Goal: Information Seeking & Learning: Compare options

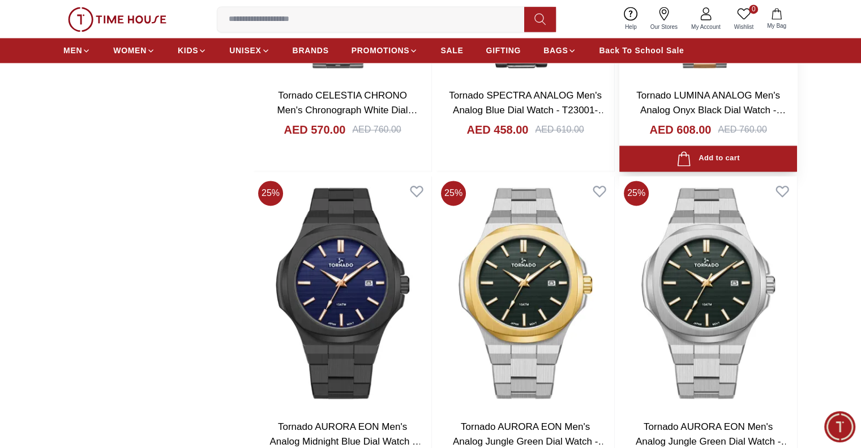
scroll to position [1737, 0]
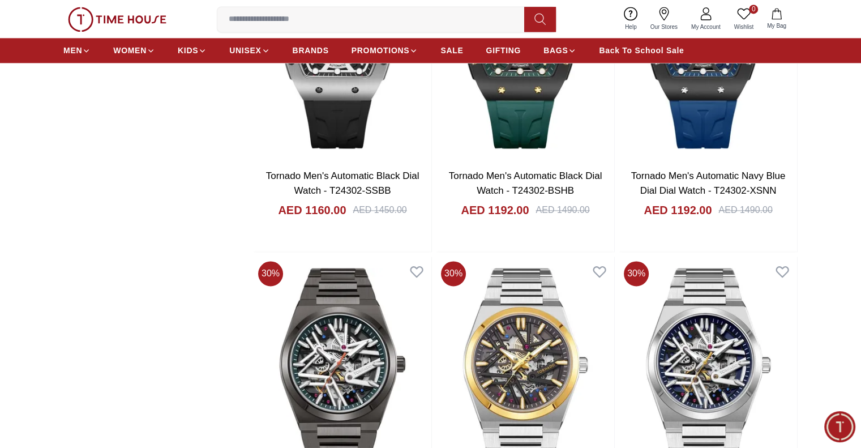
scroll to position [1698, 0]
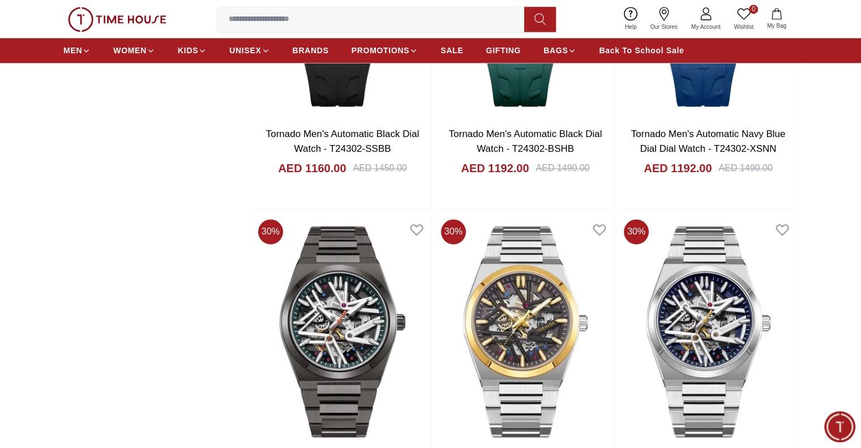
click at [111, 22] on img at bounding box center [117, 19] width 98 height 25
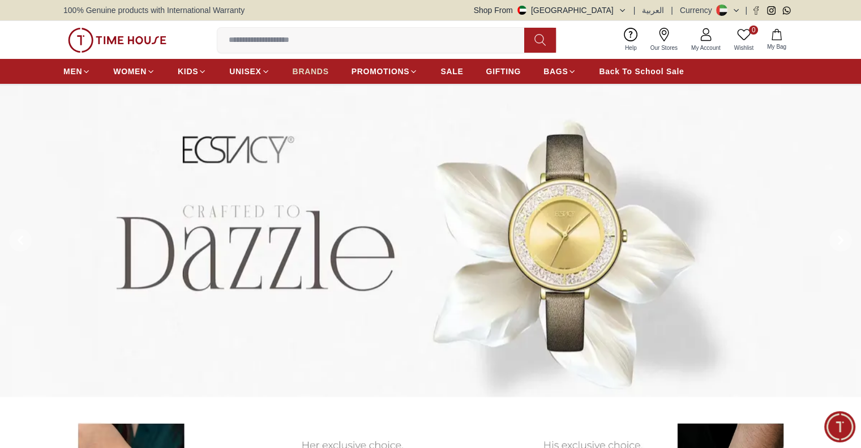
click at [308, 67] on span "BRANDS" at bounding box center [311, 71] width 36 height 11
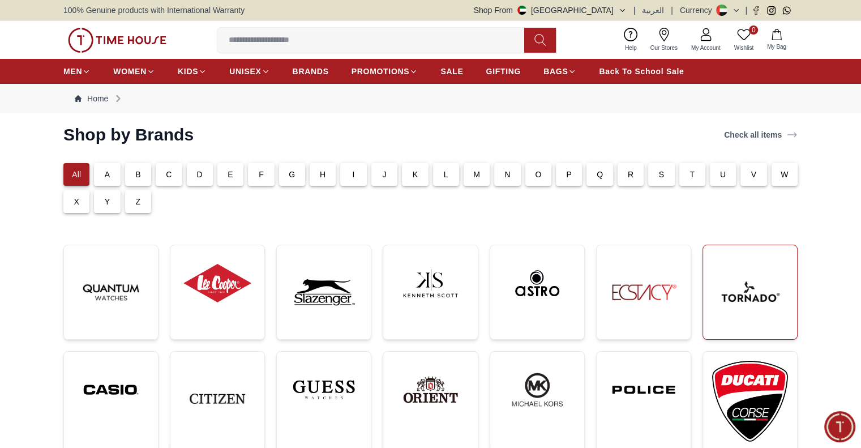
click at [741, 296] on img at bounding box center [750, 292] width 76 height 76
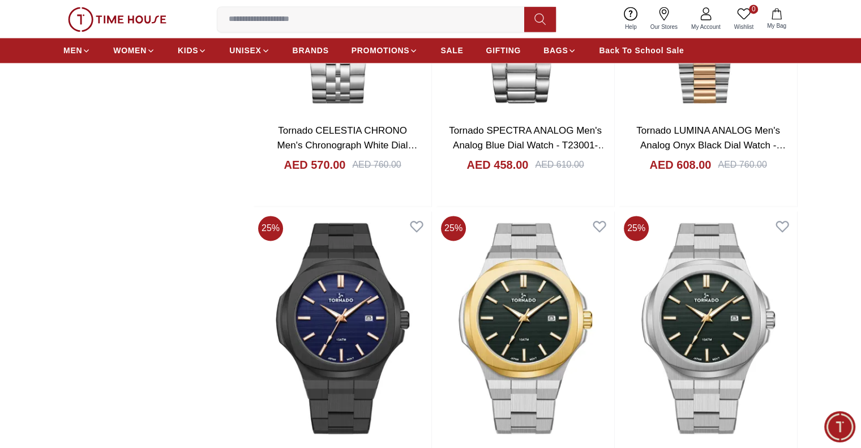
scroll to position [1584, 0]
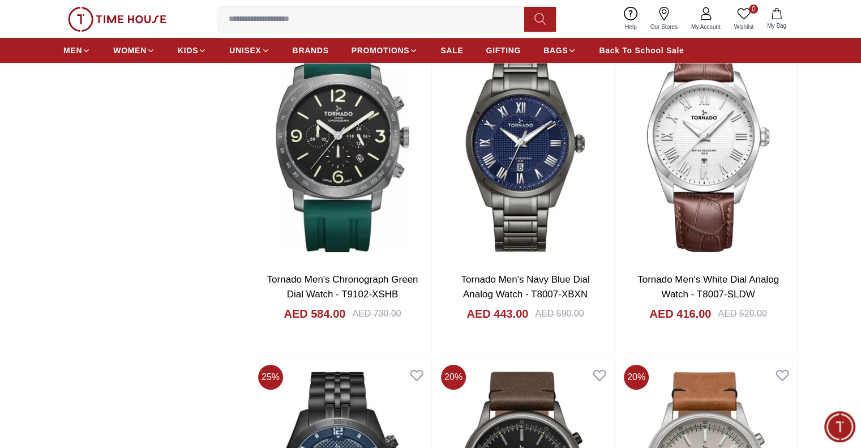
scroll to position [4527, 0]
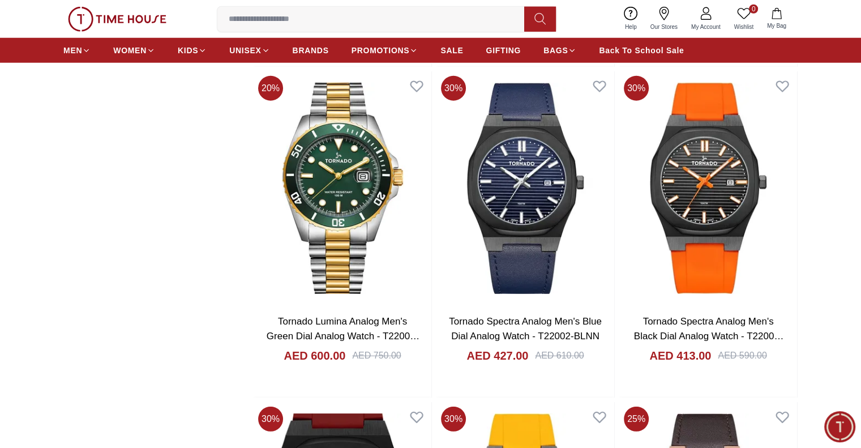
scroll to position [7356, 0]
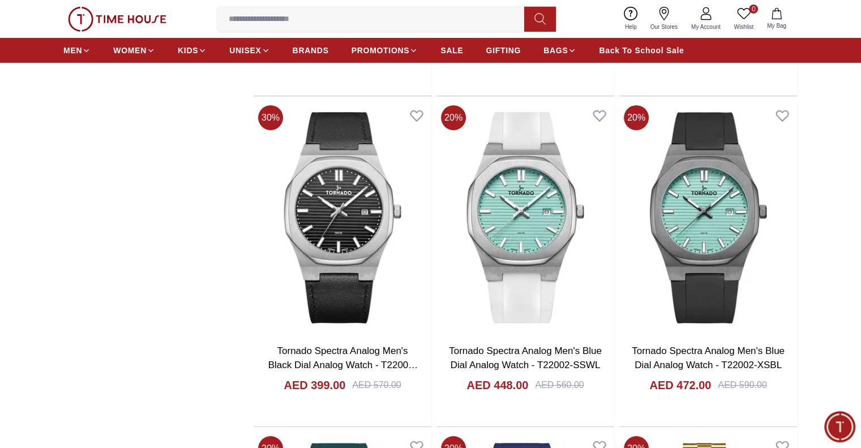
scroll to position [8148, 0]
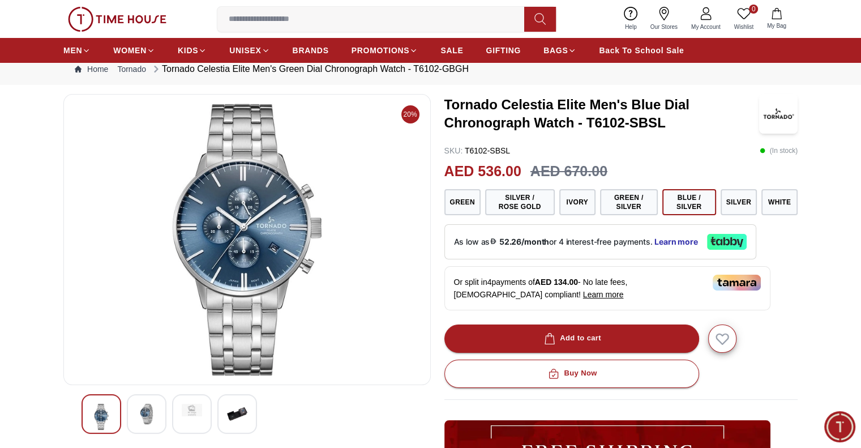
scroll to position [57, 0]
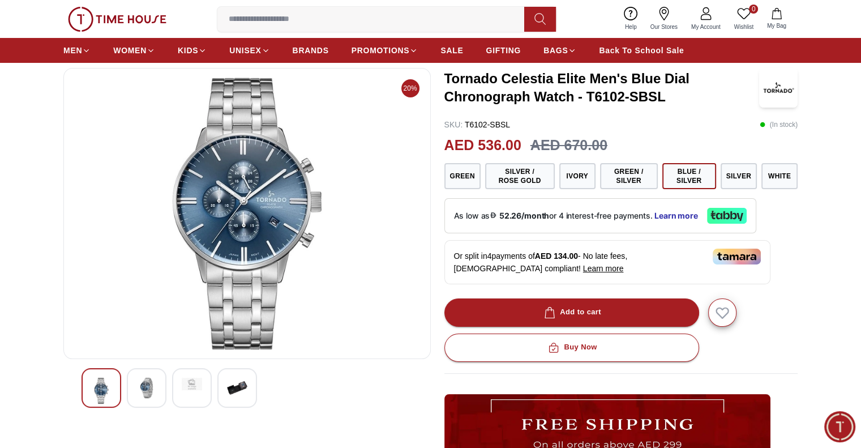
click at [148, 388] on img at bounding box center [146, 387] width 20 height 20
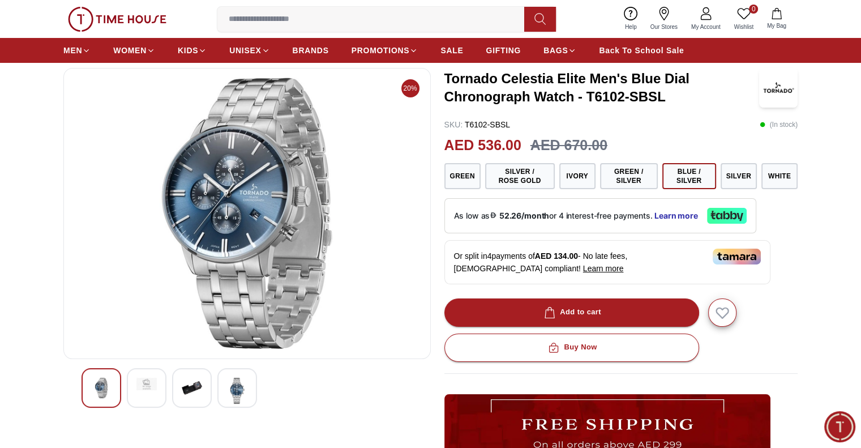
click at [147, 388] on img at bounding box center [146, 383] width 20 height 12
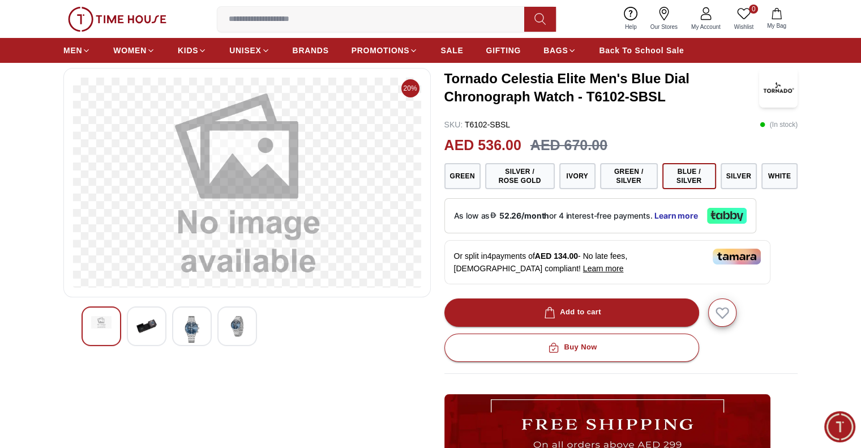
click at [168, 325] on div at bounding box center [246, 326] width 331 height 40
click at [154, 330] on img at bounding box center [146, 326] width 20 height 20
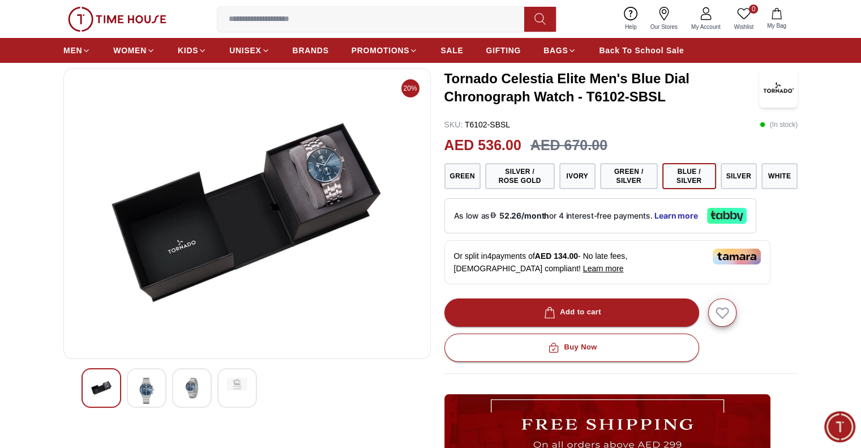
click at [141, 380] on img at bounding box center [146, 390] width 20 height 26
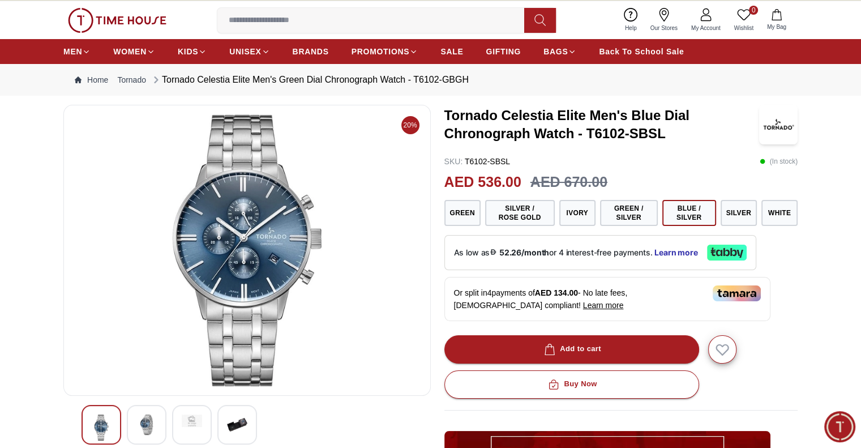
scroll to position [0, 0]
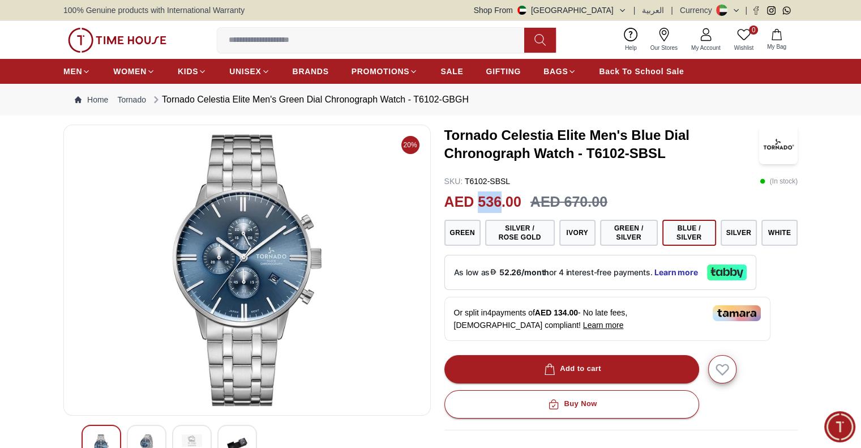
drag, startPoint x: 477, startPoint y: 199, endPoint x: 502, endPoint y: 209, distance: 27.6
click at [502, 209] on h2 "AED 536.00" at bounding box center [482, 202] width 77 height 22
copy h2 "536"
click at [509, 181] on p "SKU : T6102-SBSL" at bounding box center [477, 180] width 66 height 11
click at [745, 233] on button "Silver" at bounding box center [738, 233] width 36 height 26
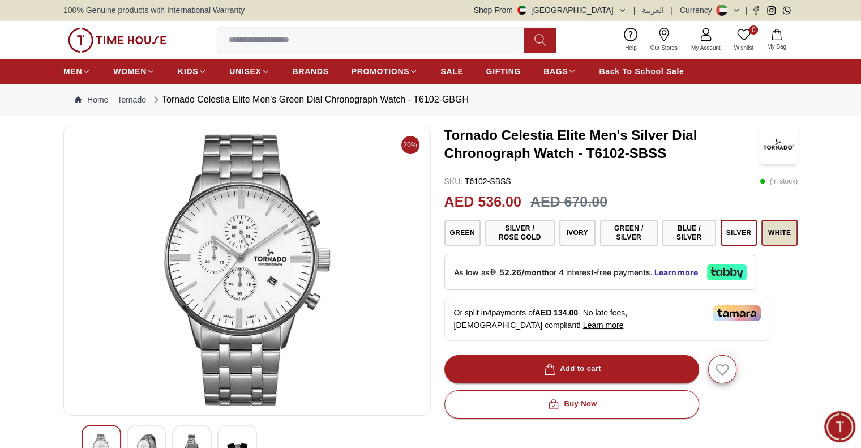
click at [771, 238] on button "White" at bounding box center [779, 233] width 36 height 26
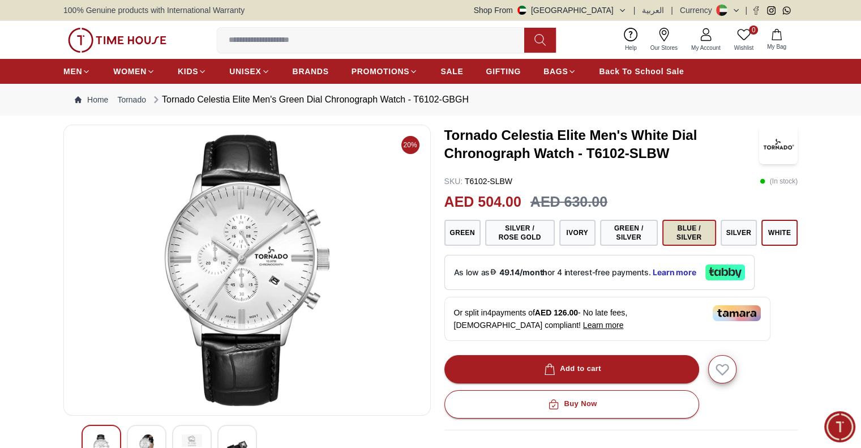
click at [698, 233] on button "Blue / Silver" at bounding box center [689, 233] width 54 height 26
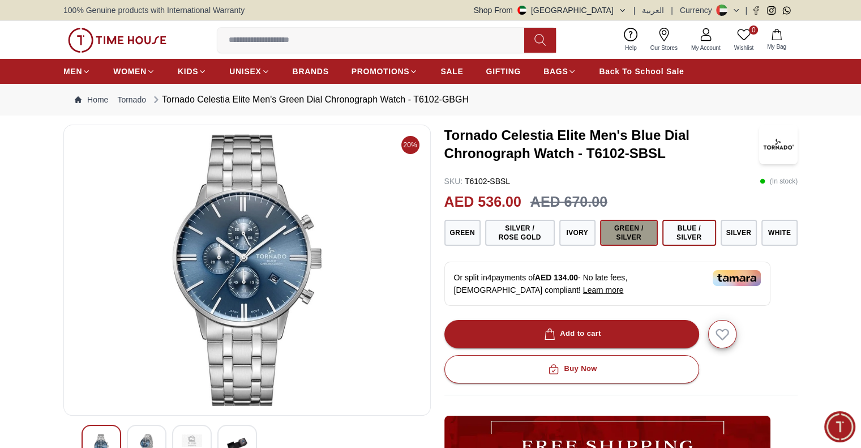
click at [636, 237] on button "Green / Silver" at bounding box center [629, 233] width 58 height 26
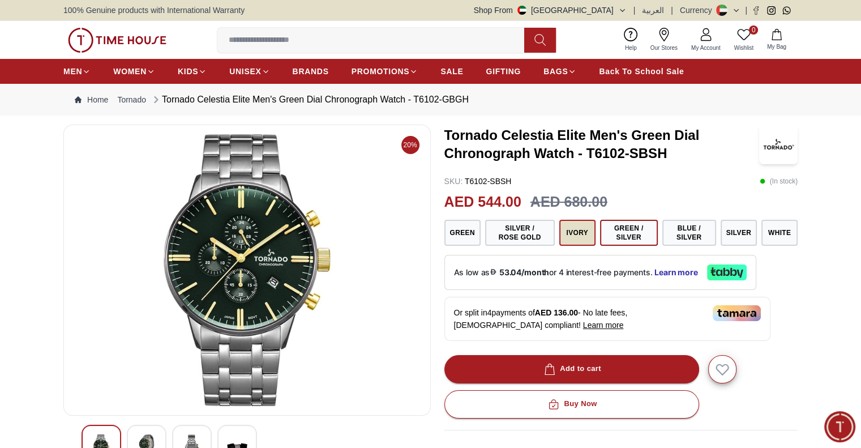
click at [586, 233] on button "Ivory" at bounding box center [577, 233] width 36 height 26
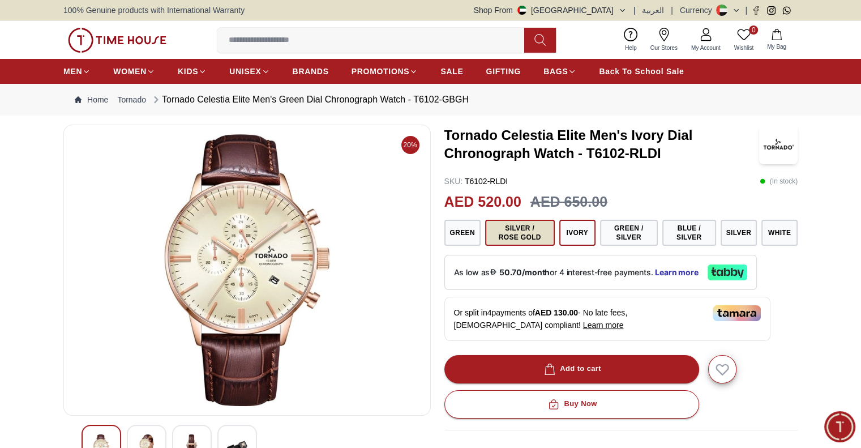
click at [529, 229] on button "Silver / Rose Gold" at bounding box center [520, 233] width 70 height 26
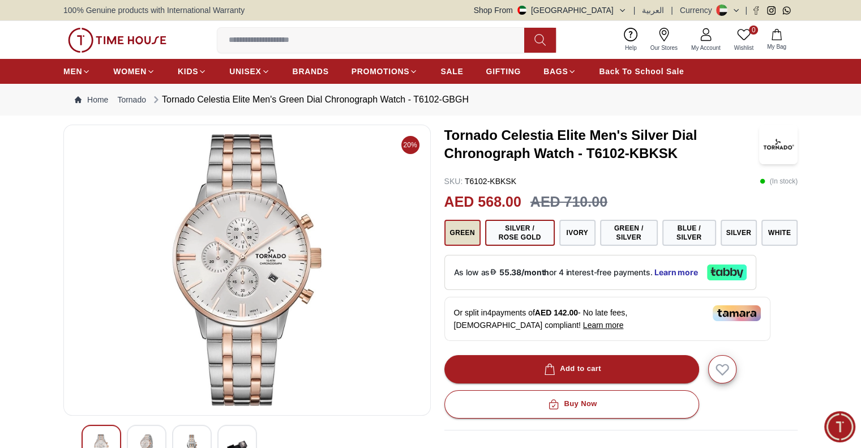
click at [469, 230] on button "Green" at bounding box center [462, 233] width 36 height 26
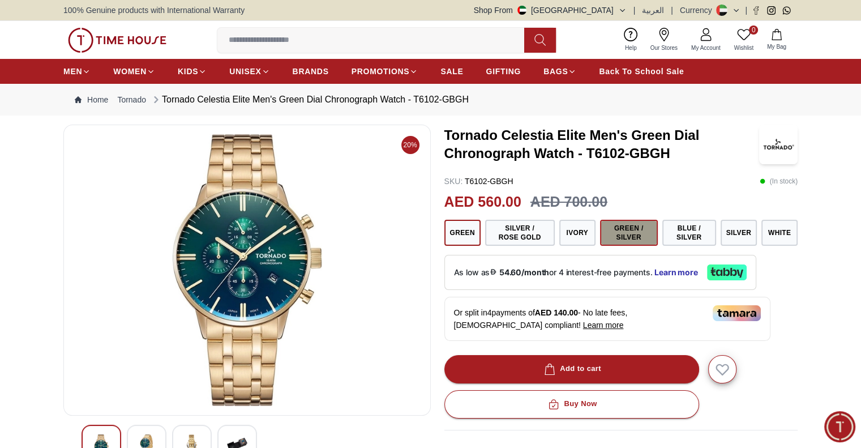
click at [634, 239] on button "Green / Silver" at bounding box center [629, 233] width 58 height 26
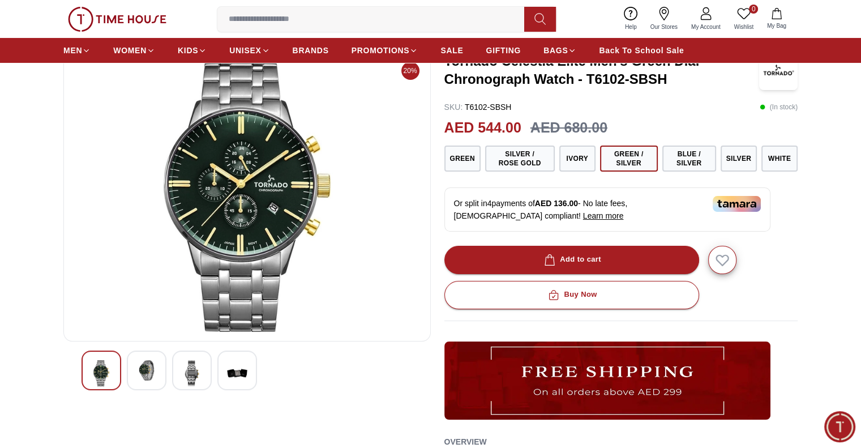
scroll to position [226, 0]
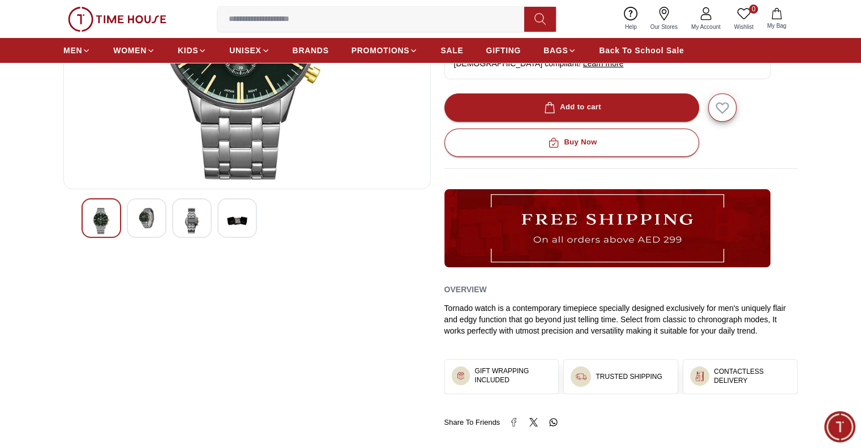
click at [135, 212] on div at bounding box center [147, 218] width 40 height 40
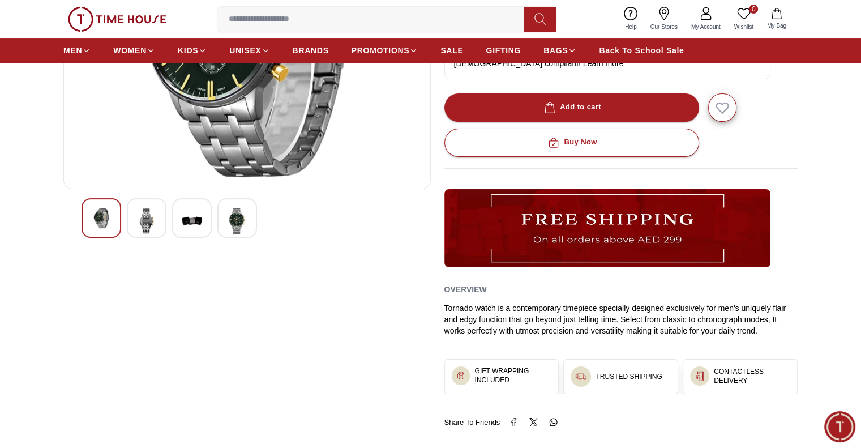
click at [135, 212] on div at bounding box center [147, 218] width 40 height 40
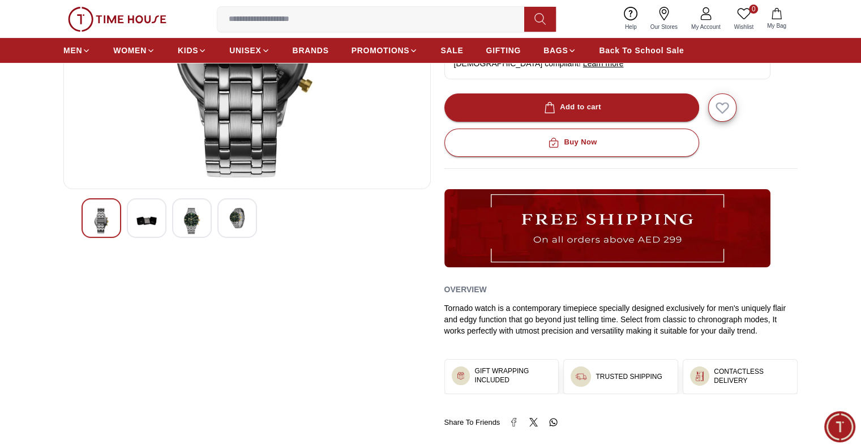
scroll to position [113, 0]
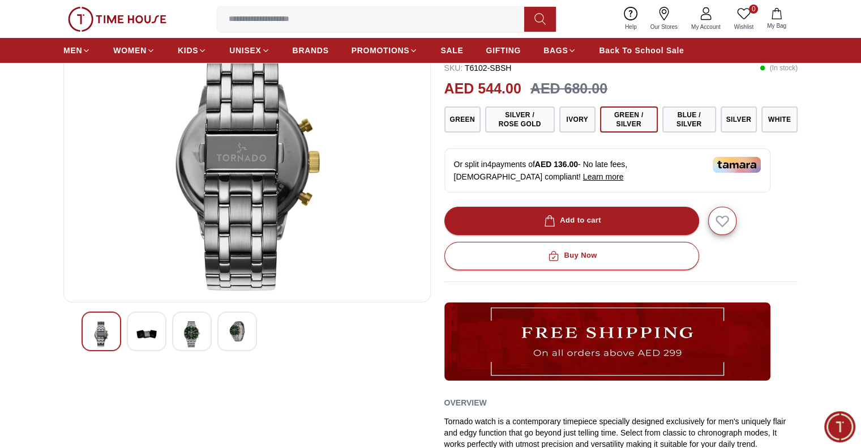
click at [147, 319] on div at bounding box center [147, 331] width 40 height 40
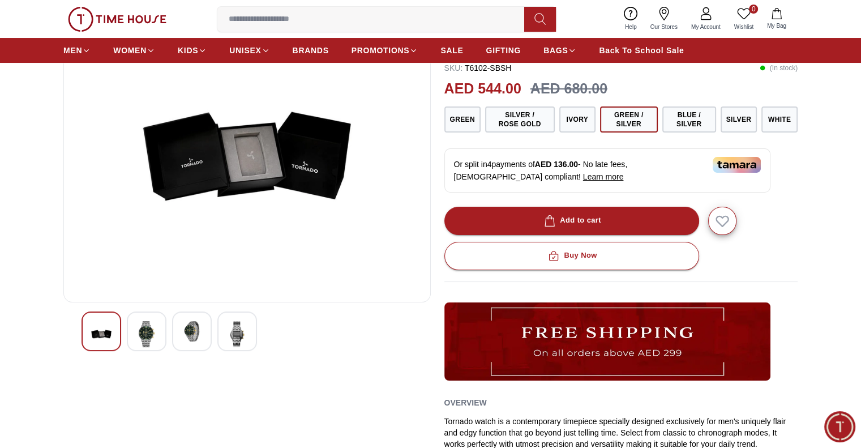
click at [147, 319] on div at bounding box center [147, 331] width 40 height 40
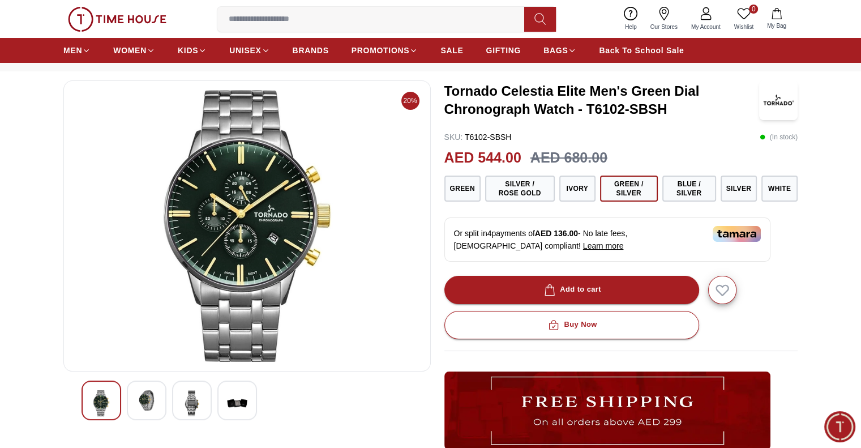
scroll to position [0, 0]
